Goal: Task Accomplishment & Management: Use online tool/utility

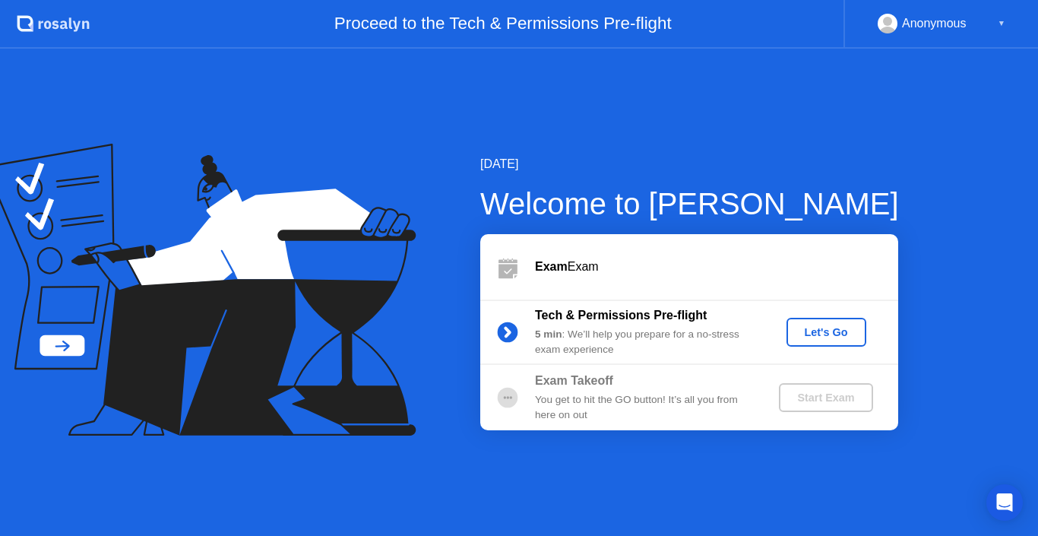
click at [823, 338] on div "Let's Go" at bounding box center [827, 332] width 68 height 12
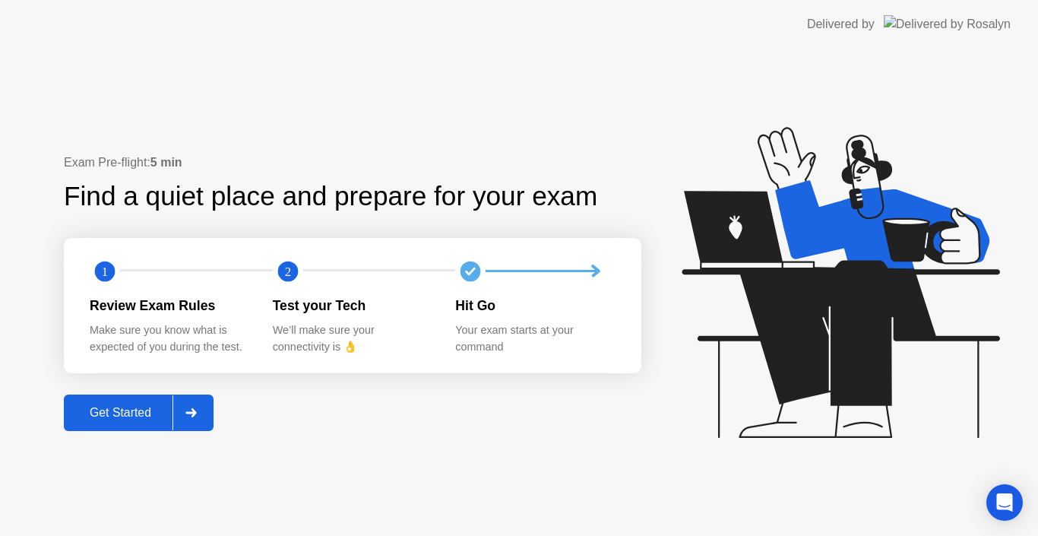
click at [176, 406] on div at bounding box center [191, 412] width 36 height 35
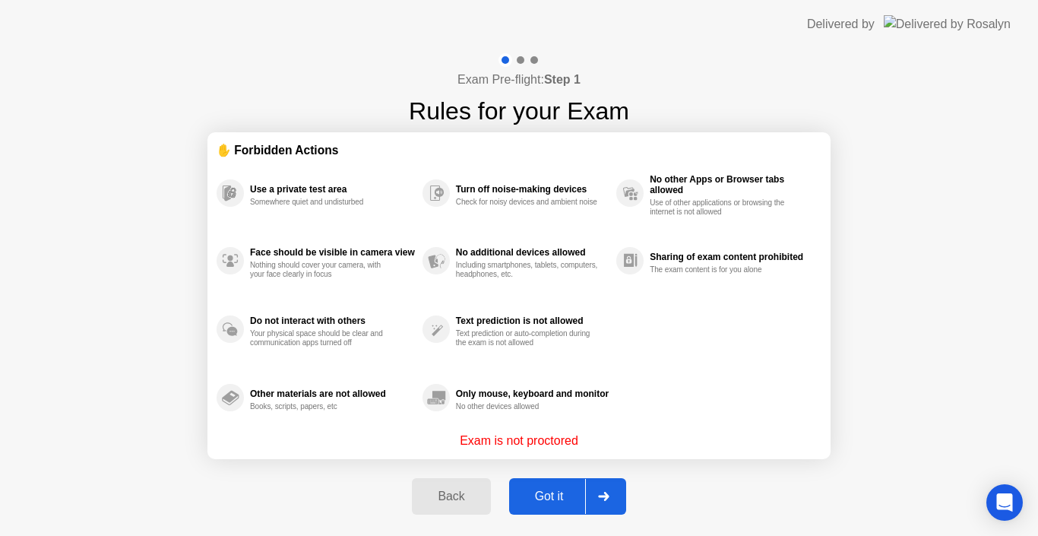
click at [603, 505] on div at bounding box center [603, 496] width 36 height 35
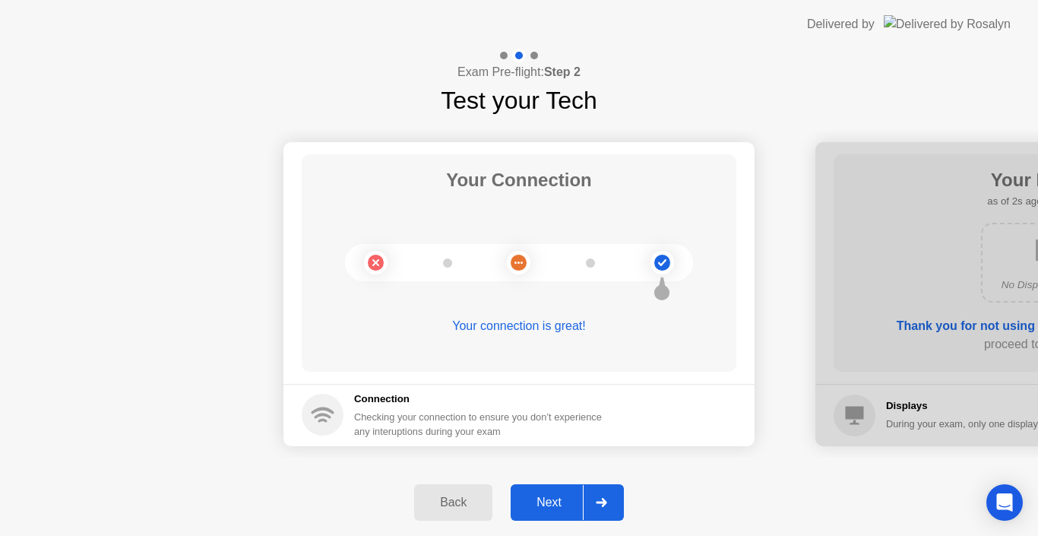
click at [605, 505] on icon at bounding box center [601, 502] width 11 height 9
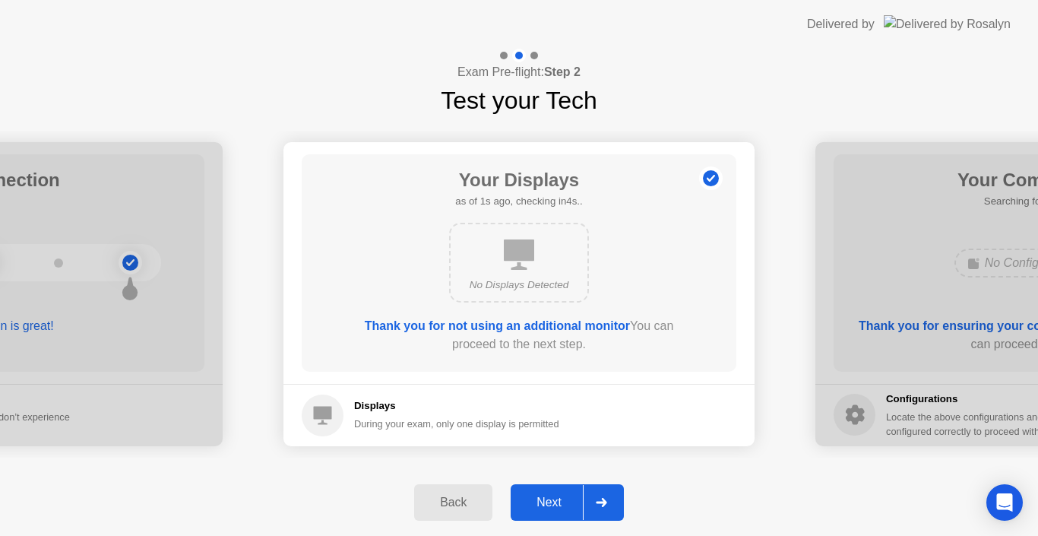
click at [605, 505] on icon at bounding box center [601, 502] width 11 height 9
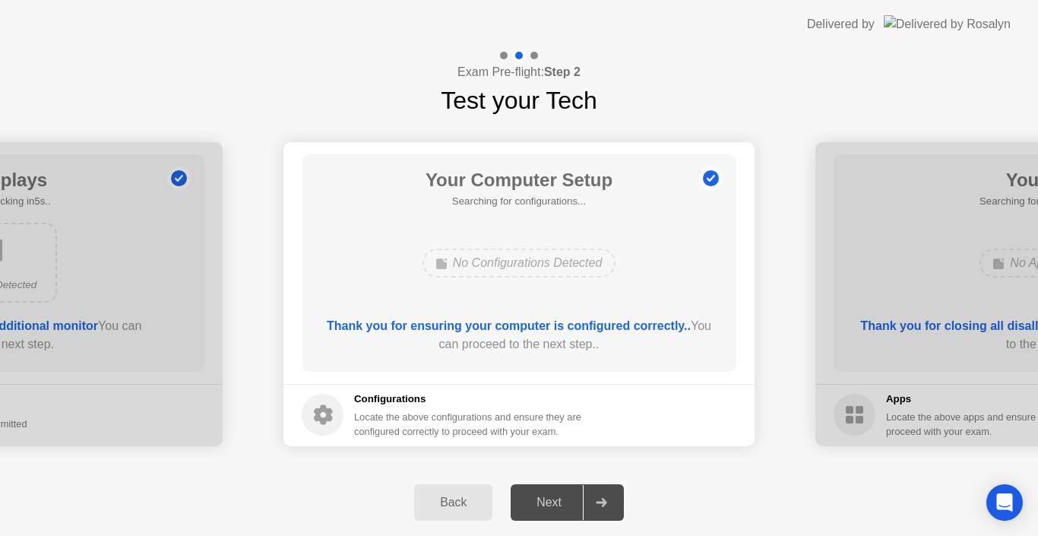
click at [605, 505] on icon at bounding box center [601, 502] width 11 height 9
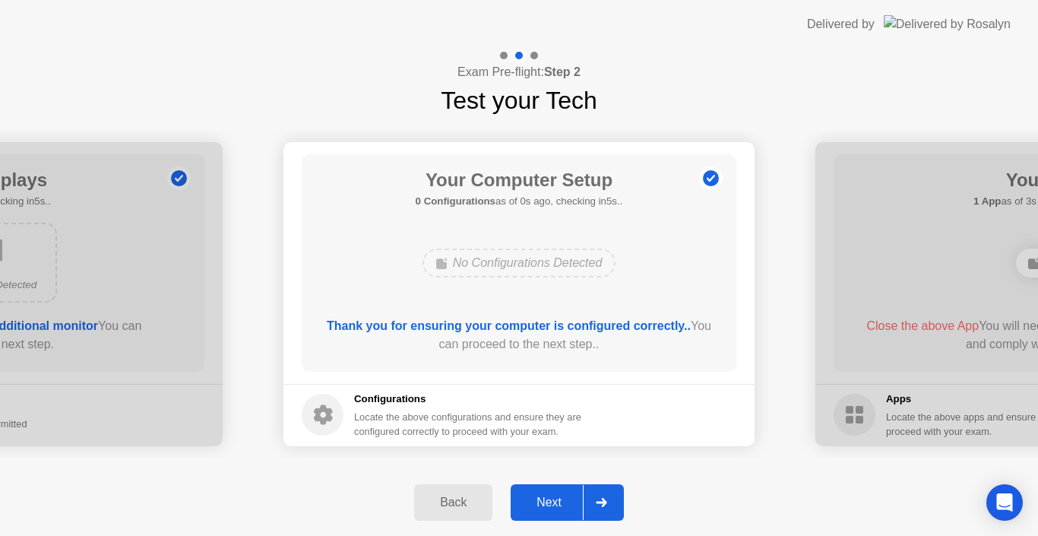
click at [607, 500] on icon at bounding box center [601, 502] width 11 height 9
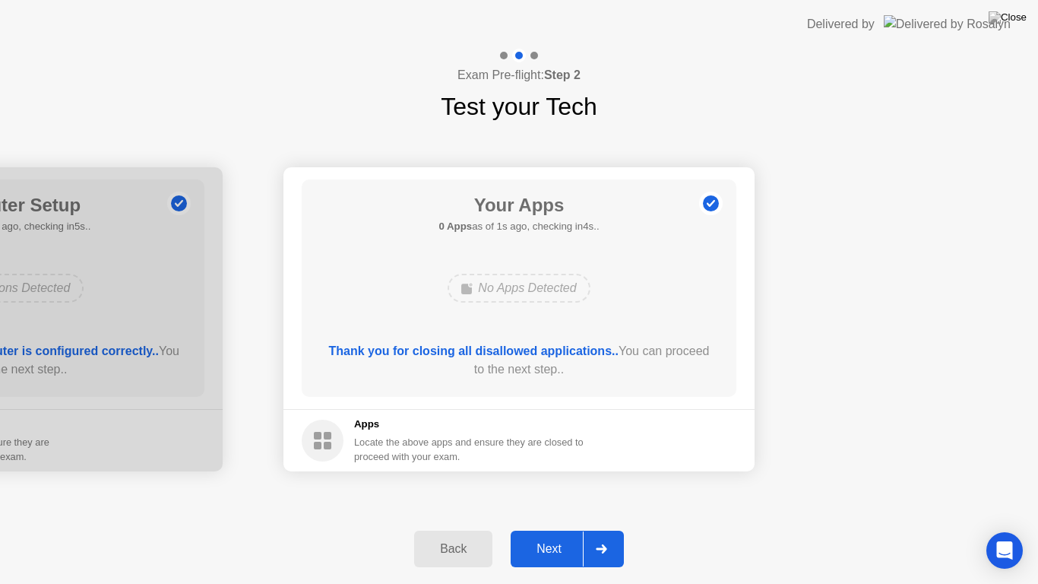
click at [611, 535] on div at bounding box center [601, 548] width 36 height 35
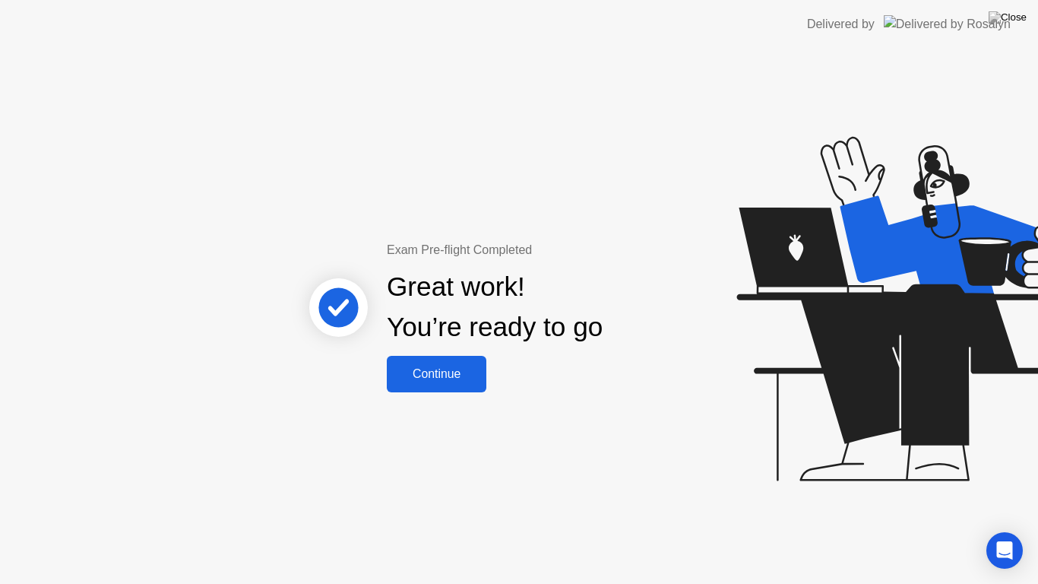
click at [419, 359] on button "Continue" at bounding box center [437, 374] width 100 height 36
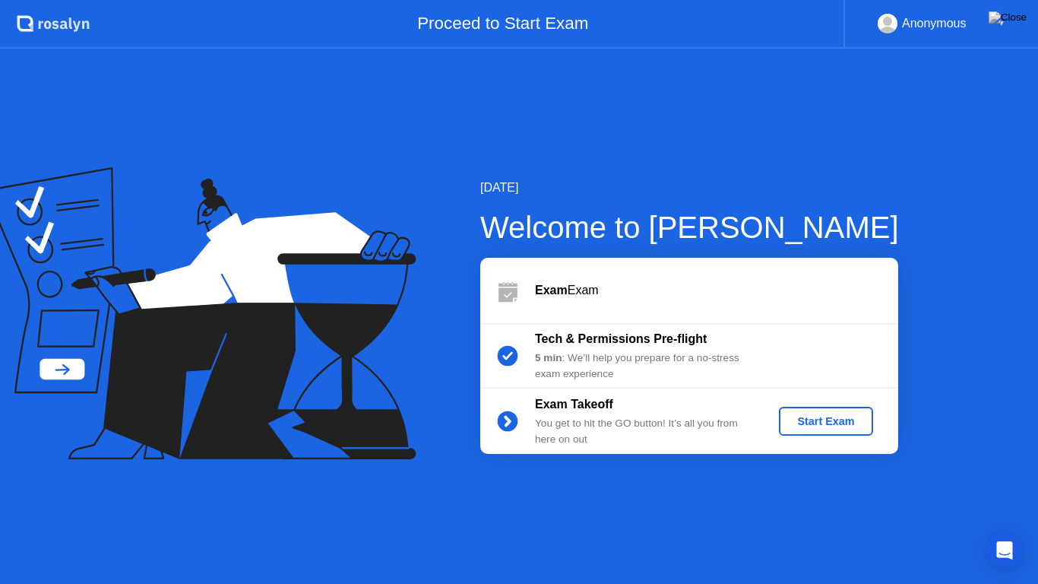
click at [837, 415] on div "Start Exam" at bounding box center [825, 421] width 81 height 12
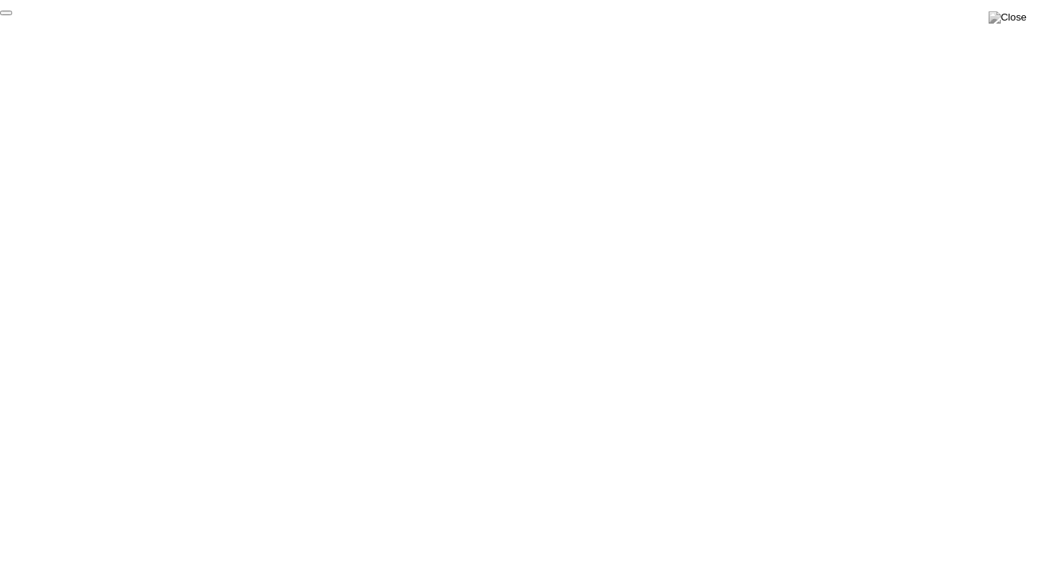
click div "End Proctoring Session"
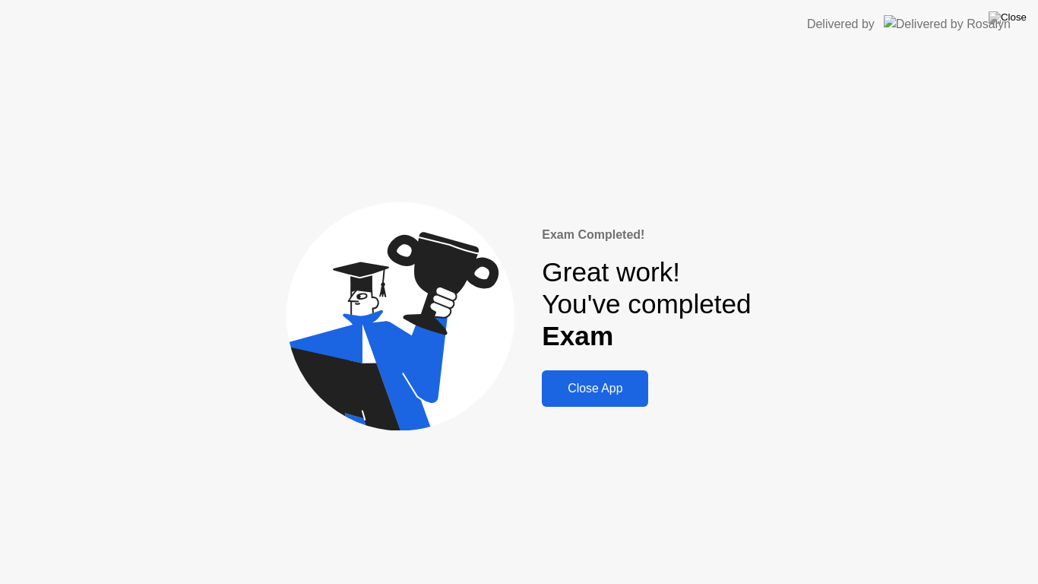
click at [602, 388] on div "Close App" at bounding box center [594, 388] width 97 height 14
